Goal: Transaction & Acquisition: Purchase product/service

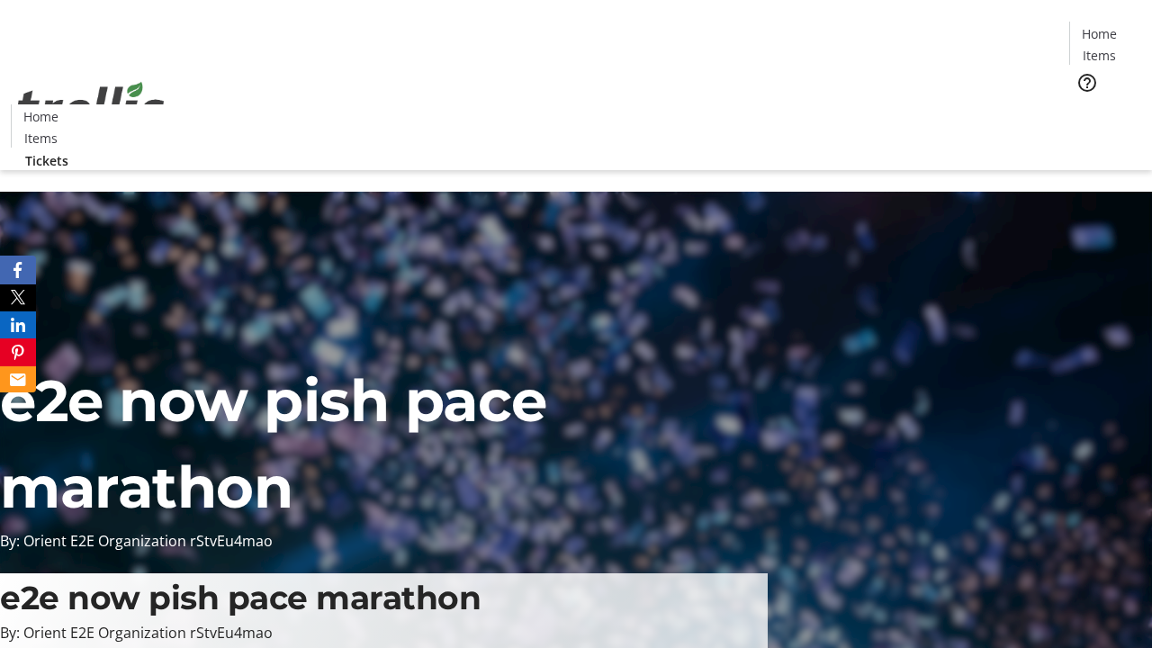
click at [1083, 104] on span "Tickets" at bounding box center [1104, 113] width 43 height 19
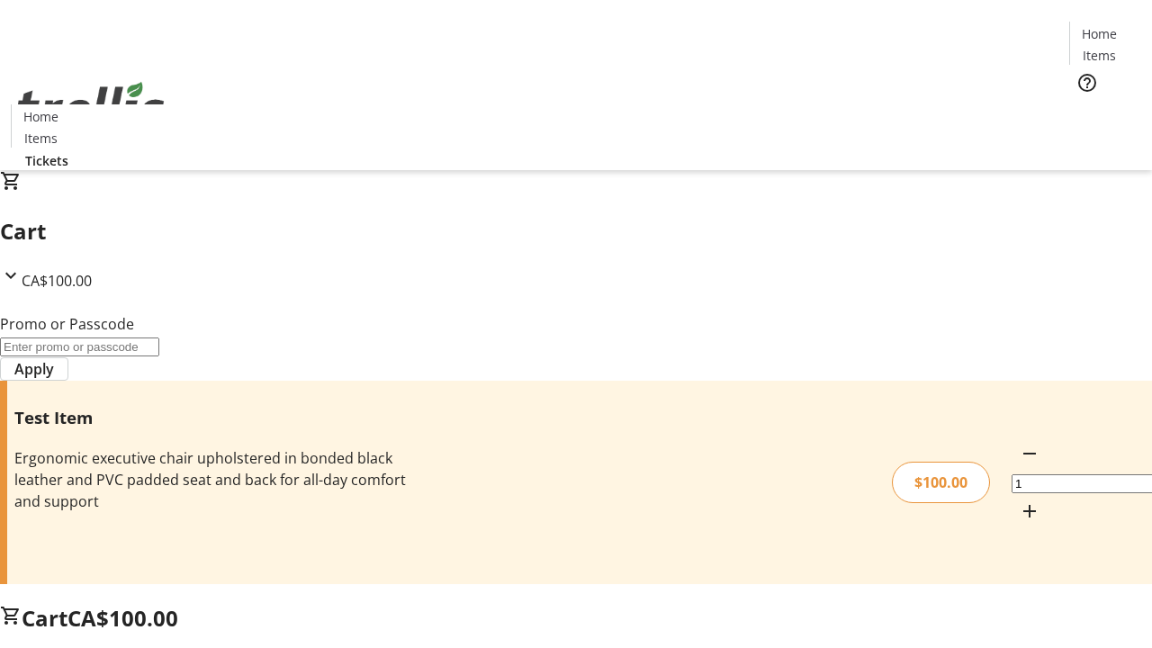
type input "FLAT"
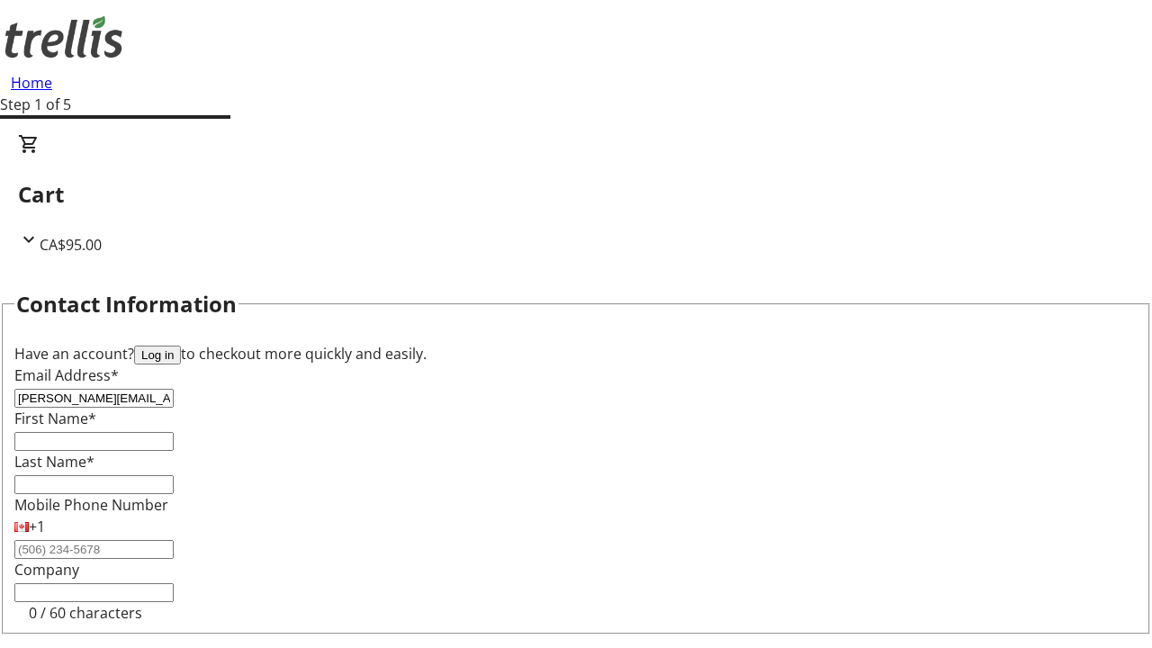
type input "[PERSON_NAME][EMAIL_ADDRESS][DOMAIN_NAME]"
type input "[PERSON_NAME]"
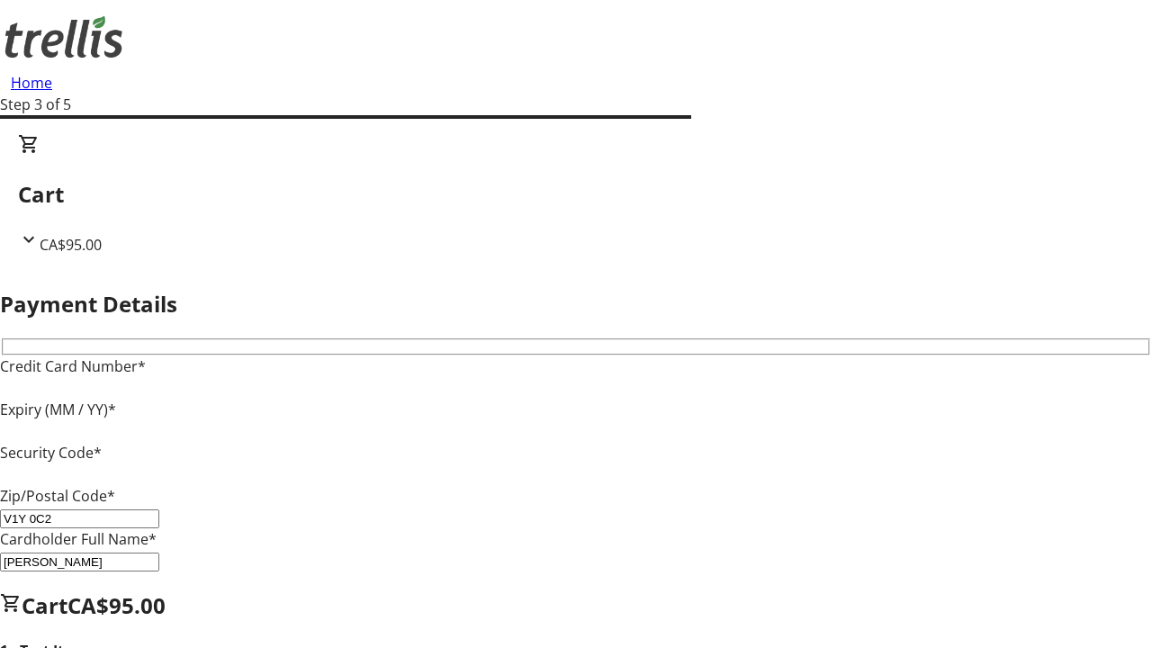
type input "V1Y 0C2"
